Goal: Browse casually

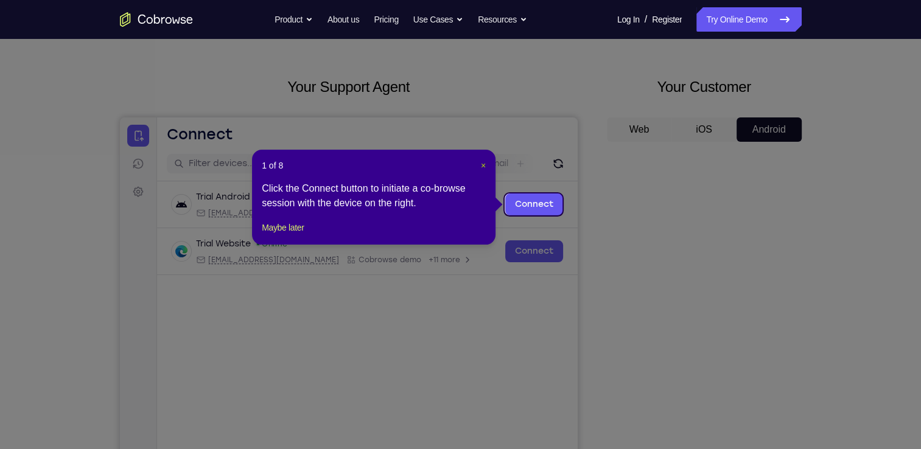
click at [481, 164] on span "×" at bounding box center [483, 166] width 5 height 10
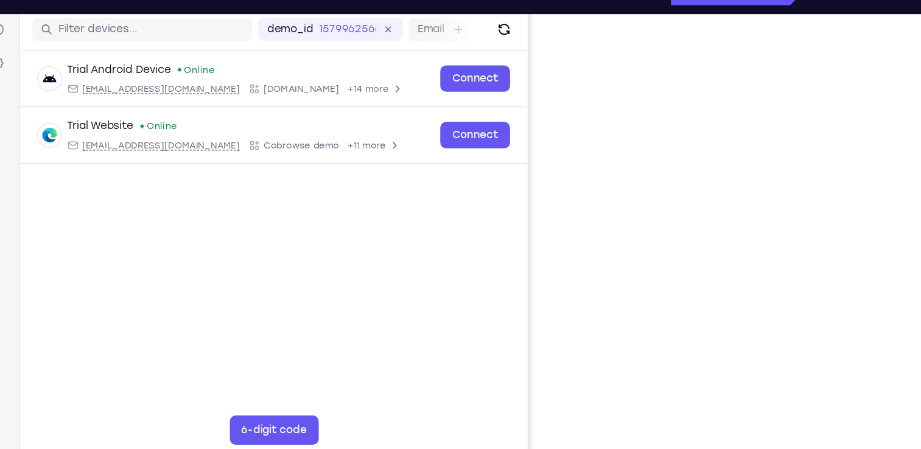
scroll to position [153, 0]
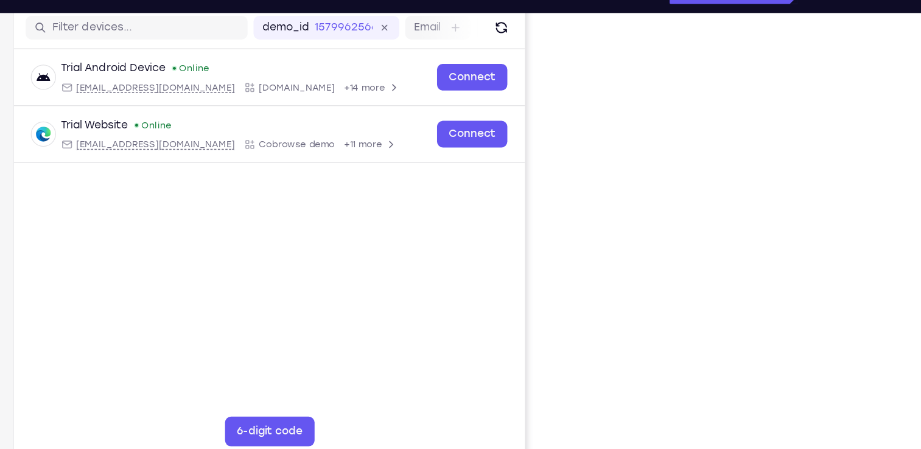
click at [820, 160] on div "Your Support Agent Your Customer Web iOS Android Next Steps We’d be happy to gi…" at bounding box center [460, 287] width 779 height 803
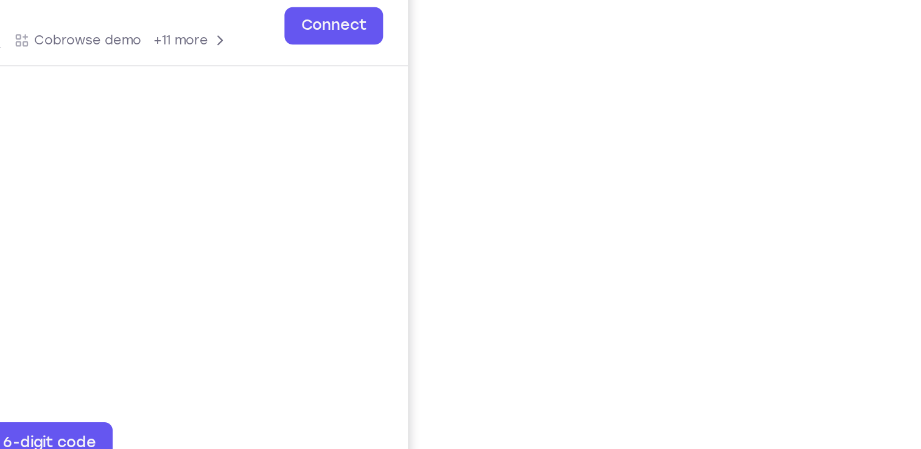
scroll to position [153, 0]
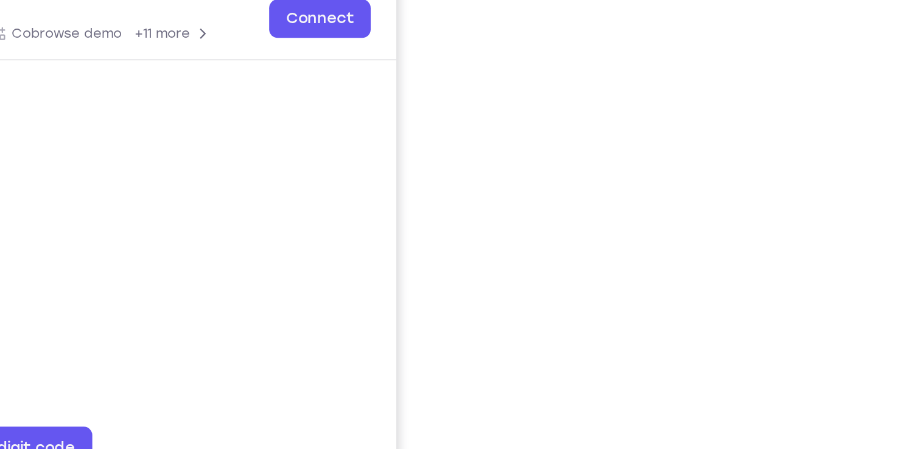
click at [817, 269] on div "Your Support Agent Your Customer Web iOS Android Next Steps We’d be happy to gi…" at bounding box center [460, 287] width 779 height 803
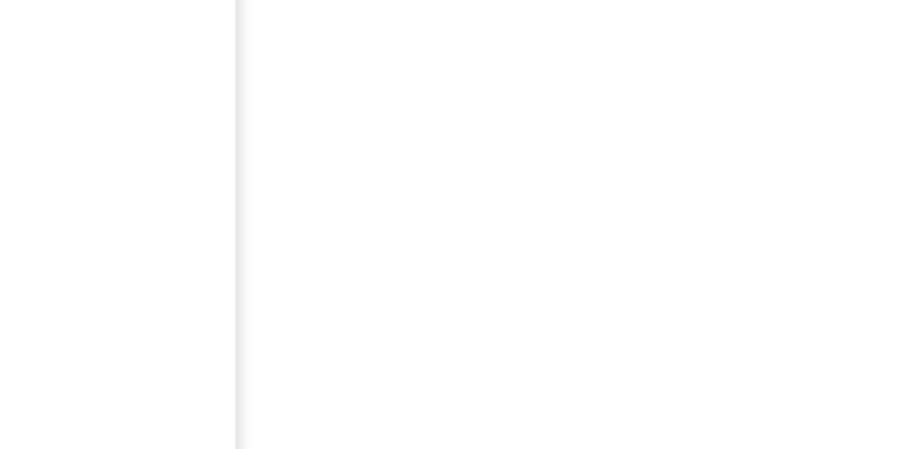
scroll to position [153, 0]
click at [798, 278] on div at bounding box center [704, 227] width 195 height 374
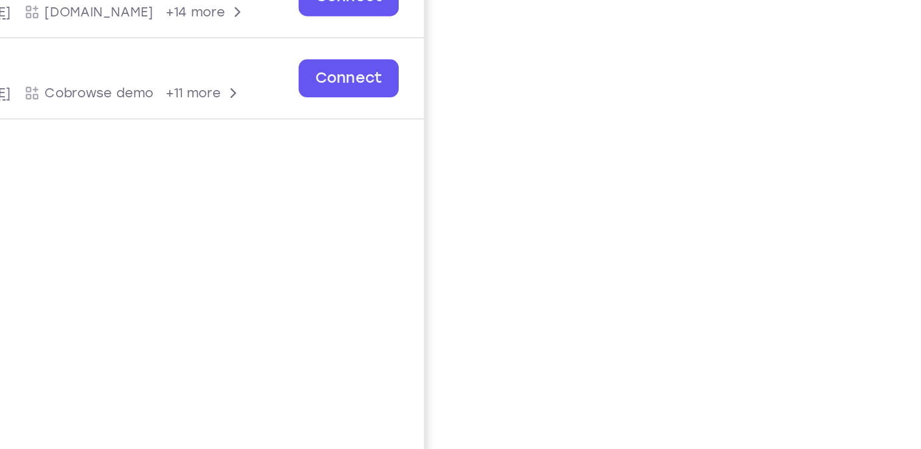
scroll to position [188, 0]
click at [806, 232] on div "Your Support Agent Your Customer Web iOS Android Next Steps We’d be happy to gi…" at bounding box center [460, 252] width 779 height 803
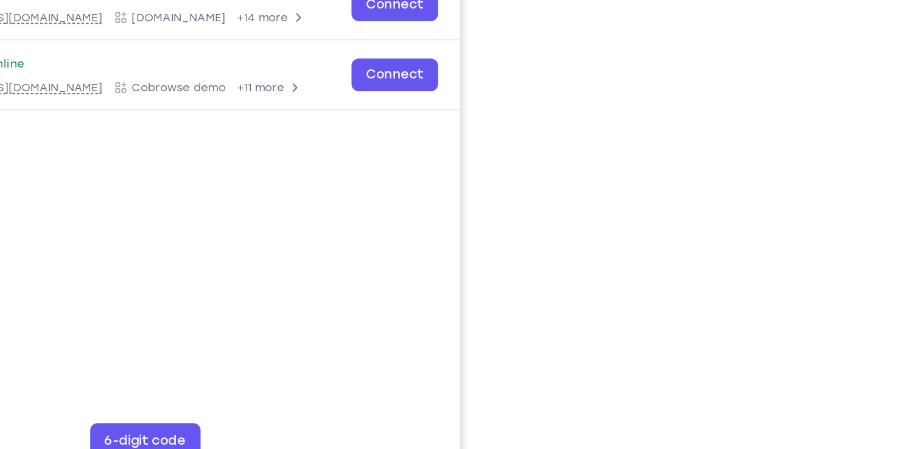
click at [807, 178] on div "Your Support Agent Your Customer Web iOS Android Next Steps We’d be happy to gi…" at bounding box center [460, 252] width 779 height 803
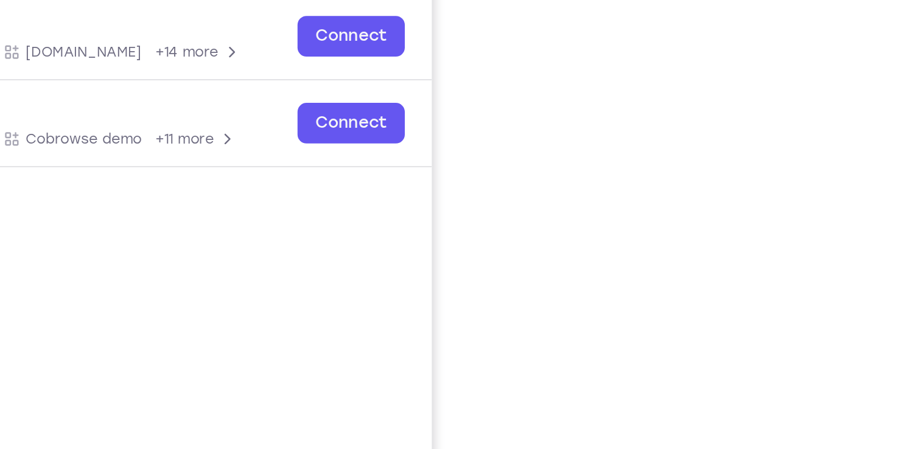
scroll to position [127, 0]
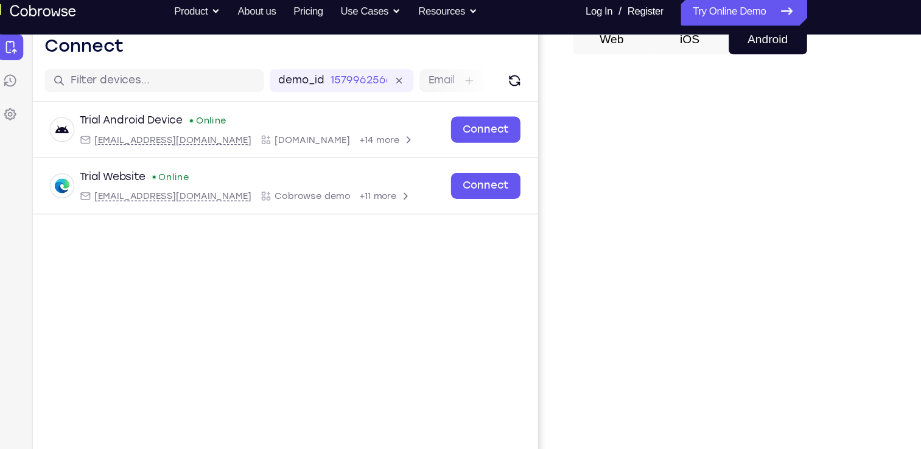
click at [833, 191] on div "Your Support Agent Your Customer Web iOS Android Next Steps We’d be happy to gi…" at bounding box center [460, 313] width 779 height 803
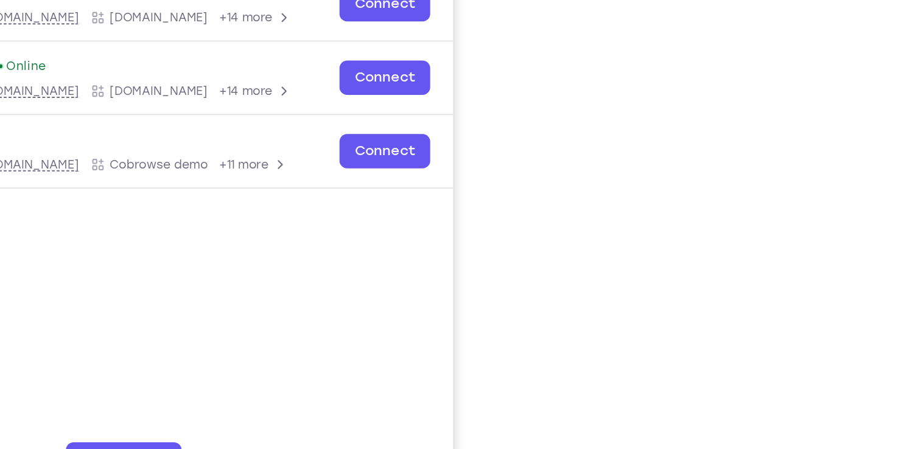
scroll to position [146, 0]
click at [811, 189] on div "Your Support Agent Your Customer Web iOS Android Next Steps We’d be happy to gi…" at bounding box center [460, 294] width 779 height 803
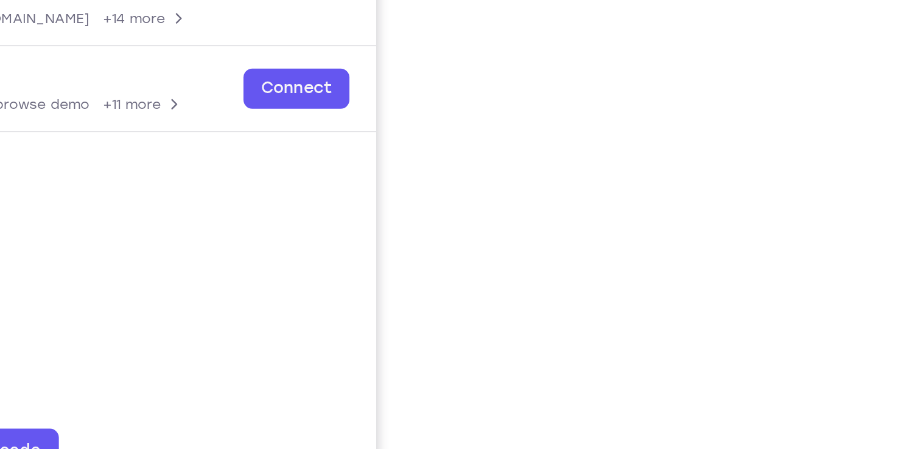
click at [804, 270] on div "Your Support Agent Your Customer Web iOS Android Next Steps We’d be happy to gi…" at bounding box center [460, 294] width 779 height 803
click at [791, 265] on div at bounding box center [704, 233] width 195 height 374
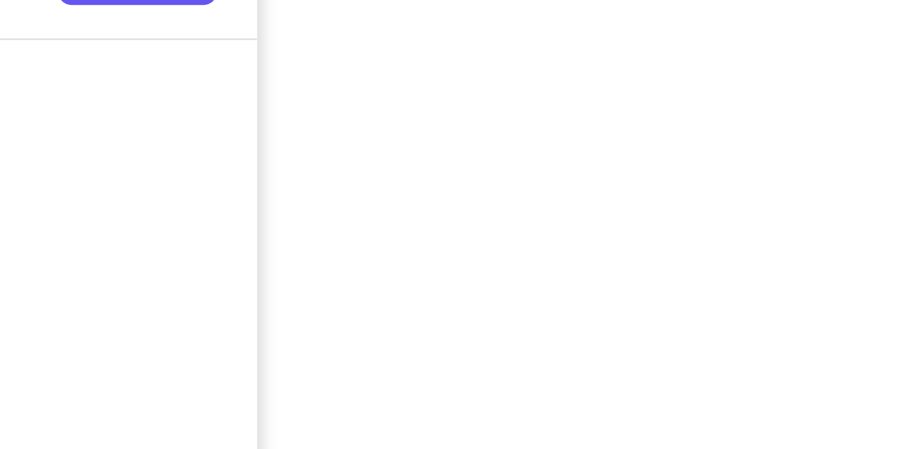
click at [802, 311] on div "Your Support Agent Your Customer Web iOS Android Next Steps We’d be happy to gi…" at bounding box center [460, 294] width 779 height 803
click at [798, 327] on div at bounding box center [704, 233] width 195 height 374
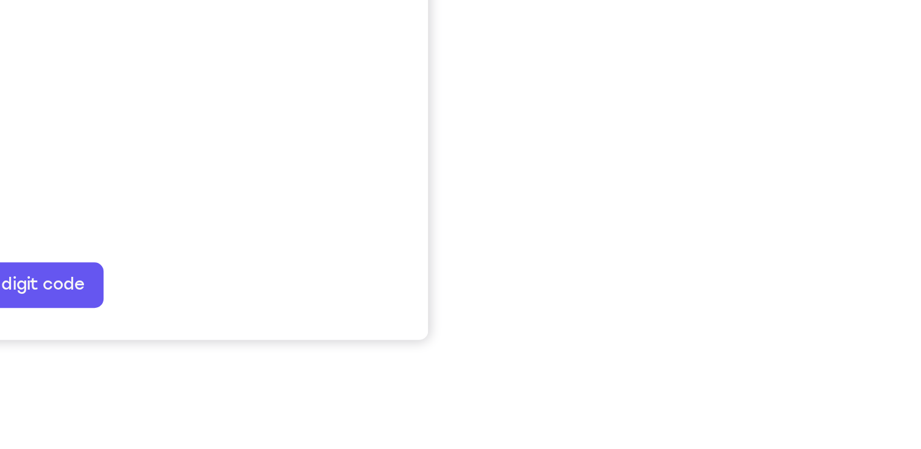
scroll to position [175, 0]
